Goal: Task Accomplishment & Management: Use online tool/utility

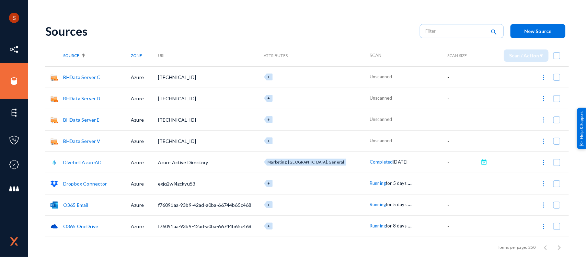
scroll to position [62, 0]
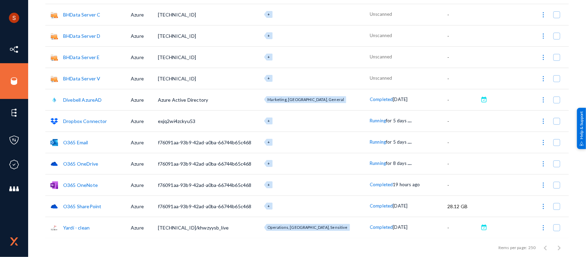
click at [86, 162] on link "O365 OneDrive" at bounding box center [80, 164] width 35 height 6
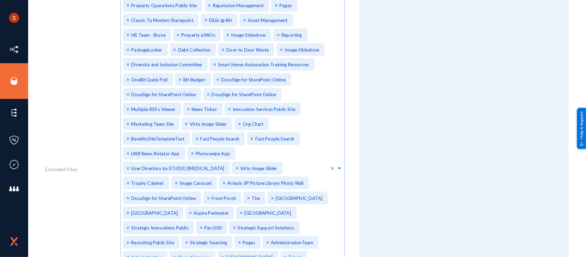
scroll to position [670, 0]
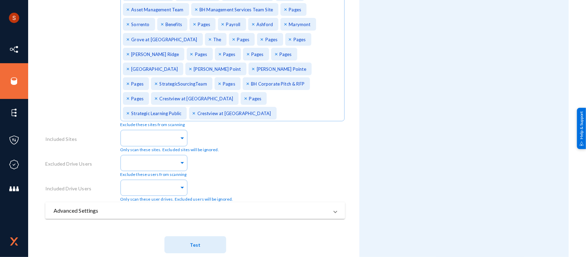
click at [108, 206] on mat-panel-title "Advanced Settings" at bounding box center [191, 210] width 275 height 8
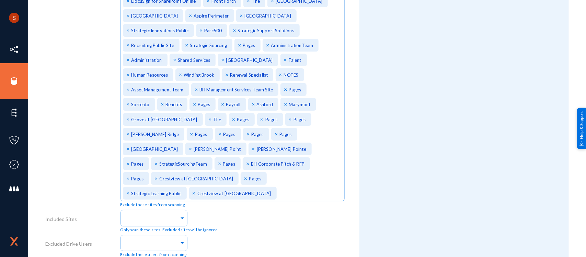
scroll to position [597, 0]
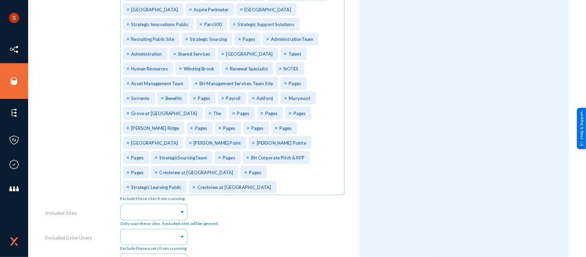
click at [344, 203] on div "Only scan these sites. Excluded sites will be ignored." at bounding box center [232, 213] width 225 height 25
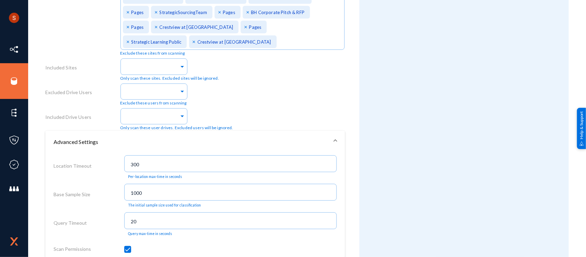
scroll to position [742, 0]
click at [171, 89] on input "text" at bounding box center [153, 92] width 54 height 7
click at [161, 89] on input "text" at bounding box center [153, 92] width 54 height 7
click at [160, 114] on input "text" at bounding box center [153, 117] width 54 height 7
click at [164, 114] on input "text" at bounding box center [153, 117] width 54 height 7
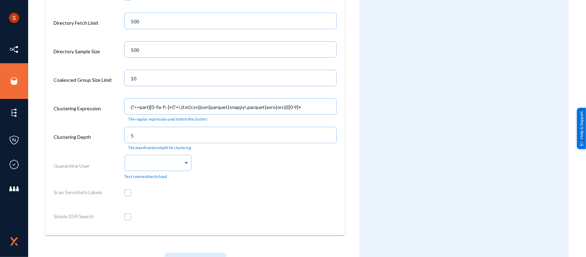
scroll to position [1271, 0]
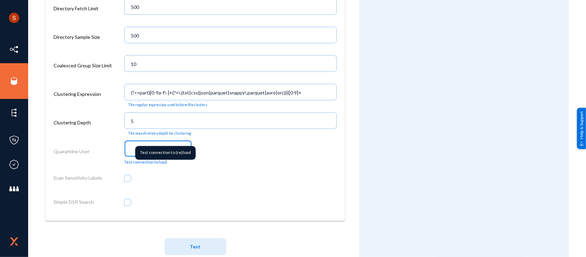
click at [181, 143] on div at bounding box center [157, 149] width 54 height 12
click at [180, 146] on input "text" at bounding box center [157, 149] width 54 height 7
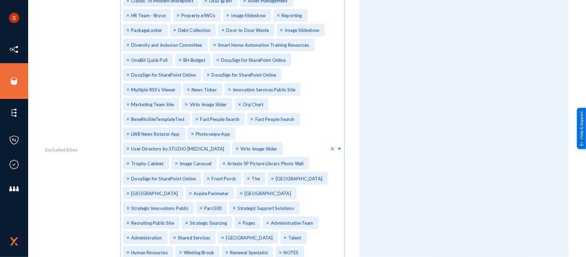
scroll to position [310, 0]
